Goal: Task Accomplishment & Management: Complete application form

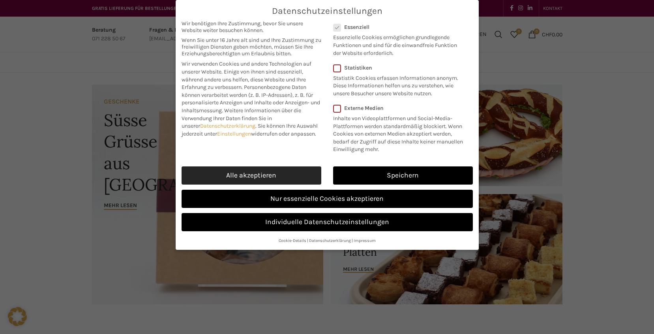
click at [269, 173] on link "Alle akzeptieren" at bounding box center [252, 175] width 140 height 18
checkbox input "true"
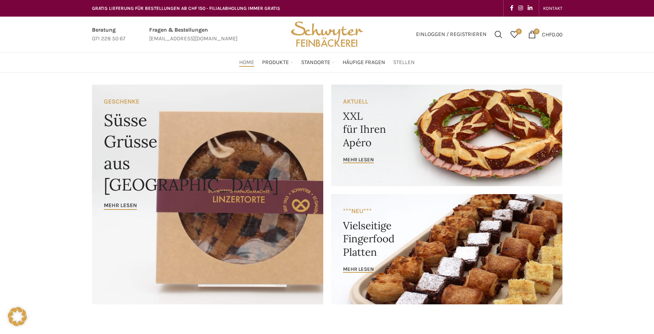
click at [399, 63] on span "Stellen" at bounding box center [404, 63] width 22 height 8
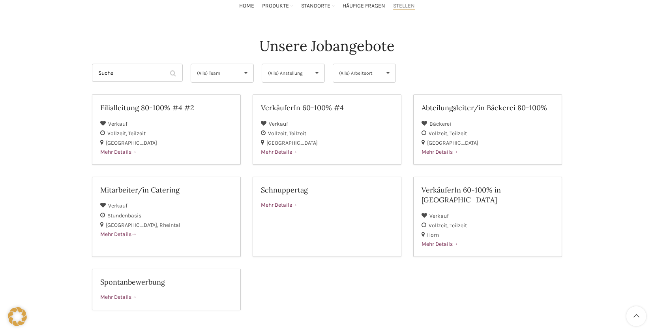
scroll to position [57, 0]
click at [437, 240] on span "Mehr Details" at bounding box center [440, 243] width 37 height 7
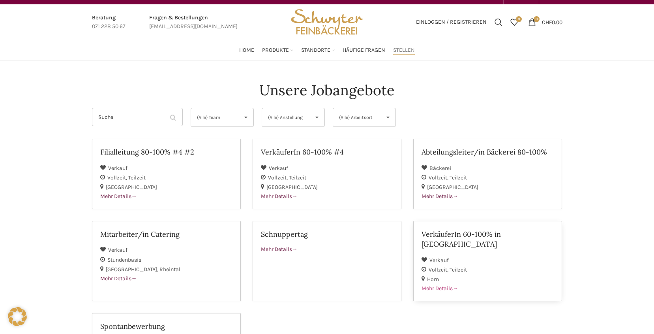
scroll to position [12, 0]
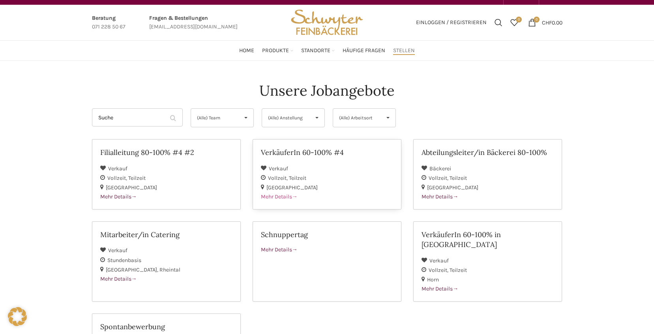
click at [276, 195] on span "Mehr Details" at bounding box center [279, 196] width 37 height 7
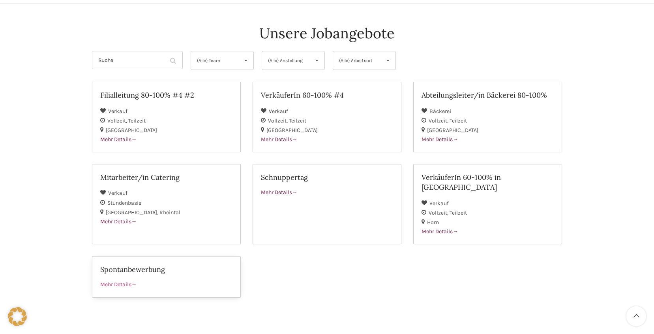
scroll to position [70, 0]
click at [122, 280] on span "Mehr Details" at bounding box center [118, 283] width 37 height 7
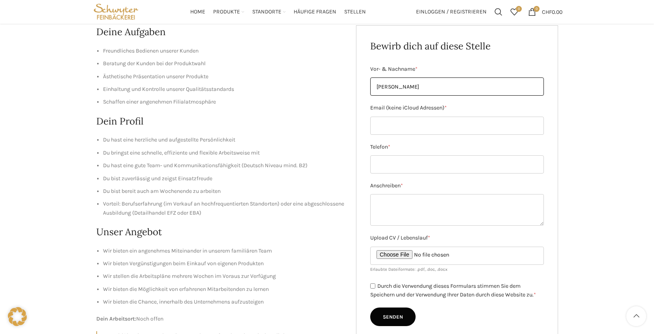
scroll to position [109, 0]
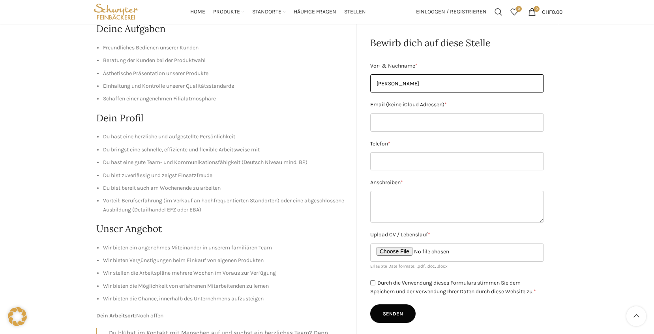
type input "Monika Günther"
drag, startPoint x: 542, startPoint y: 99, endPoint x: 389, endPoint y: 122, distance: 154.6
click at [542, 99] on form "Vor- & Nachname * Monika Günther Email (keine iCloud Adressen) * Telefon * Ansc…" at bounding box center [457, 192] width 174 height 261
click at [543, 105] on label "Email (keine iCloud Adressen) *" at bounding box center [457, 104] width 174 height 9
click at [543, 113] on input "Email (keine iCloud Adressen) *" at bounding box center [457, 122] width 174 height 18
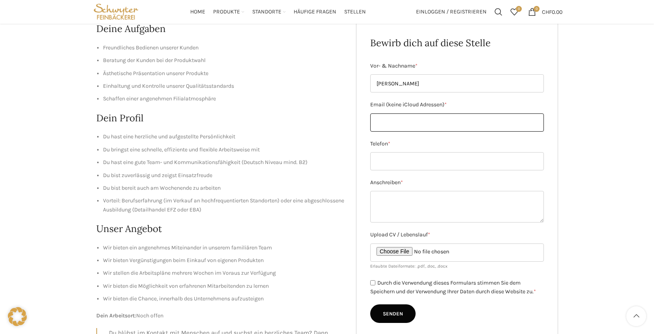
click at [377, 122] on input "Email (keine iCloud Adressen) *" at bounding box center [457, 122] width 174 height 18
type input "monika.guenther@mail.ch"
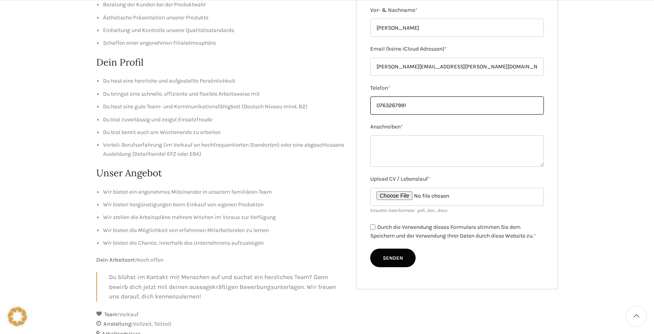
scroll to position [166, 0]
type input "0763267991"
click at [404, 195] on input "Upload CV / Lebenslauf *" at bounding box center [457, 195] width 174 height 18
click at [392, 192] on input "Upload CV / Lebenslauf *" at bounding box center [457, 195] width 174 height 18
click at [398, 194] on input "Upload CV / Lebenslauf *" at bounding box center [457, 195] width 174 height 18
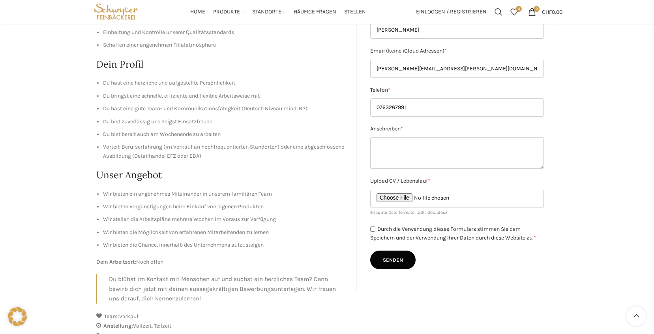
scroll to position [163, 0]
click at [417, 197] on input "Upload CV / Lebenslauf *" at bounding box center [457, 199] width 174 height 18
click at [383, 148] on textarea "Anschreiben *" at bounding box center [457, 153] width 174 height 32
click at [400, 195] on input "Upload CV / Lebenslauf *" at bounding box center [457, 199] width 174 height 18
type input "C:\fakepath\Lebenslauf Monika Günther.pdf"
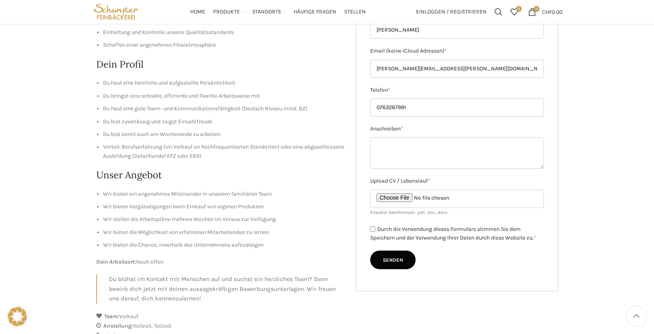
scroll to position [167, 0]
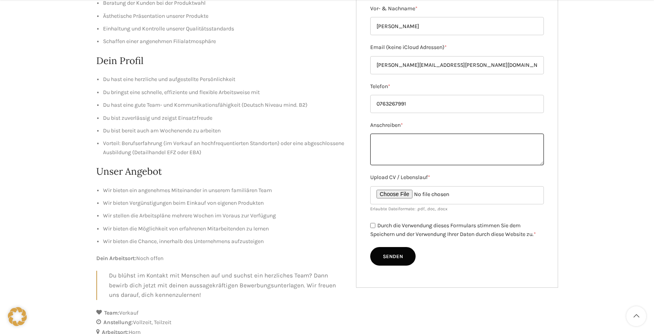
click at [388, 153] on textarea "Anschreiben *" at bounding box center [457, 150] width 174 height 32
paste textarea "Bäckerei Sctwyter AG Schuppistrasse 17 9016 St. Gallen Appenzell, 08. Oktober 2…"
type textarea "Bäckerei Sctwyter AG Schuppistrasse 17 9016 St. Gallen Appenzell, 08. Oktober 2…"
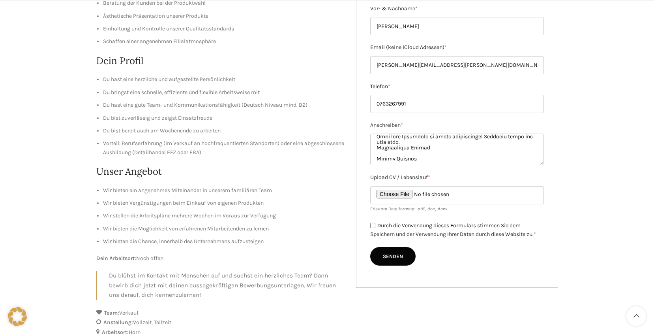
click at [374, 226] on input "Durch die Verwendung dieses Formulars stimmen Sie dem Speichern und der Verwend…" at bounding box center [372, 225] width 5 height 5
checkbox input "true"
click at [390, 256] on input "Senden" at bounding box center [392, 256] width 45 height 19
type input "Senden"
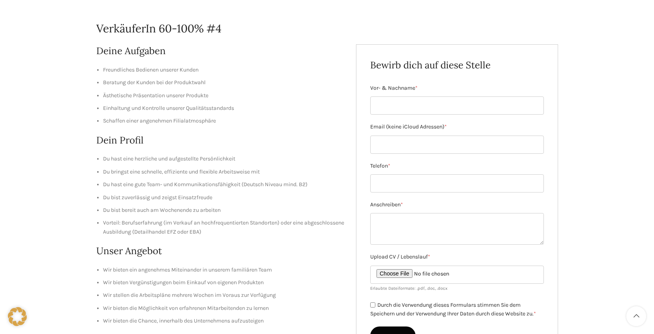
scroll to position [64, 0]
